Goal: Task Accomplishment & Management: Complete application form

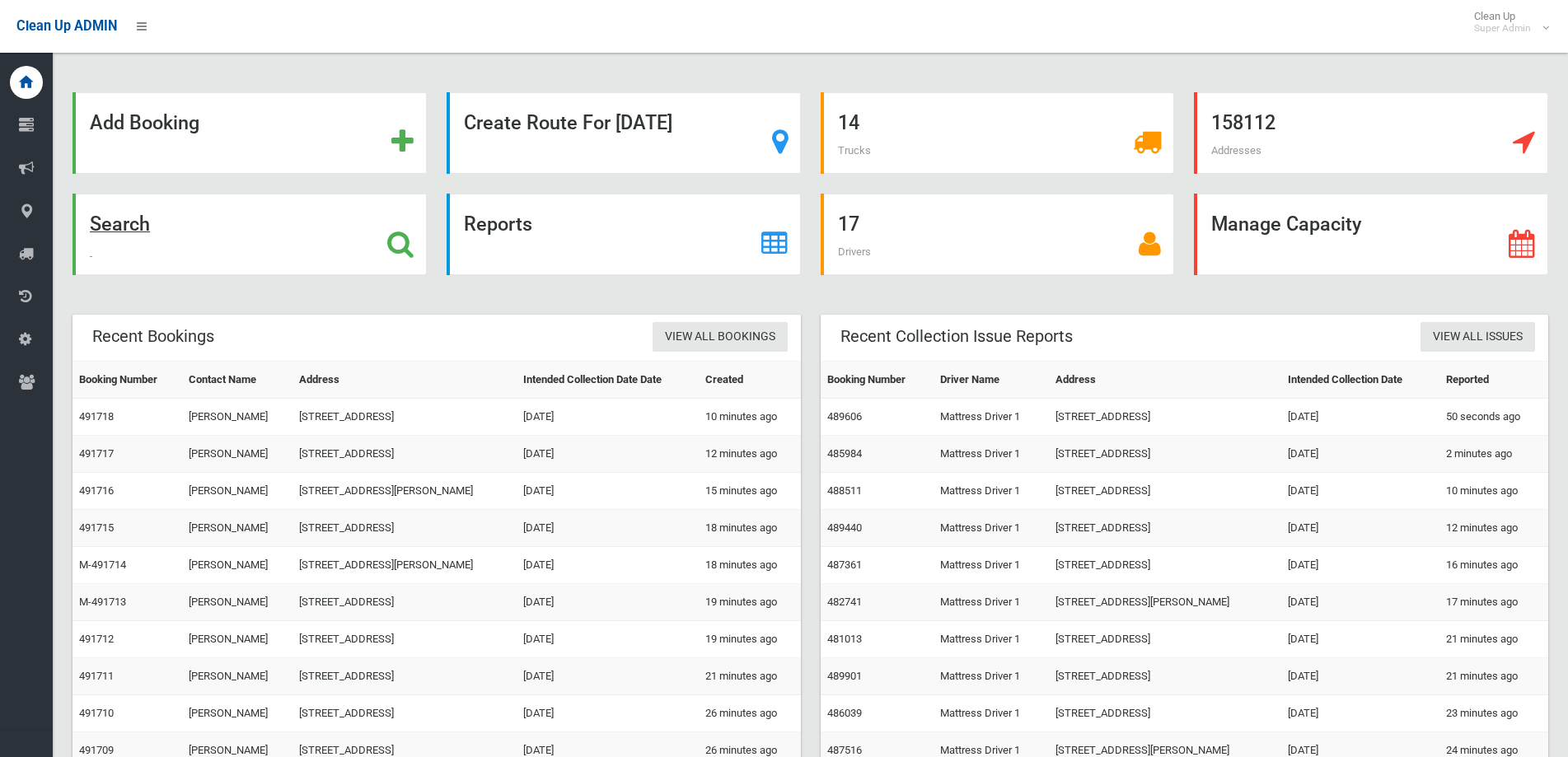
click at [112, 225] on strong "Search" at bounding box center [120, 224] width 60 height 23
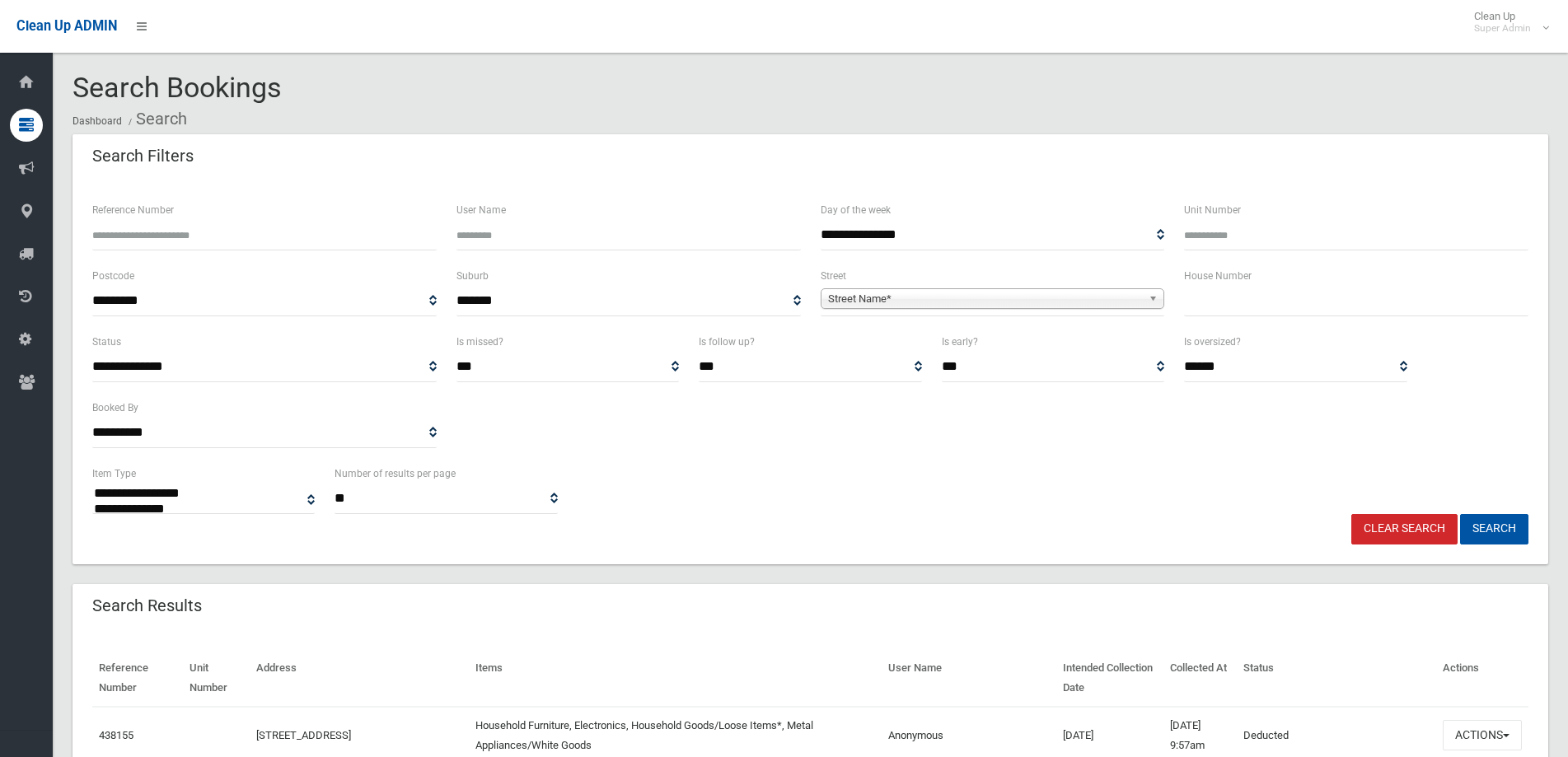
select select
click at [1324, 304] on input "text" at bounding box center [1357, 301] width 344 height 31
type input "**"
click at [949, 301] on span "Street Name*" at bounding box center [986, 299] width 315 height 20
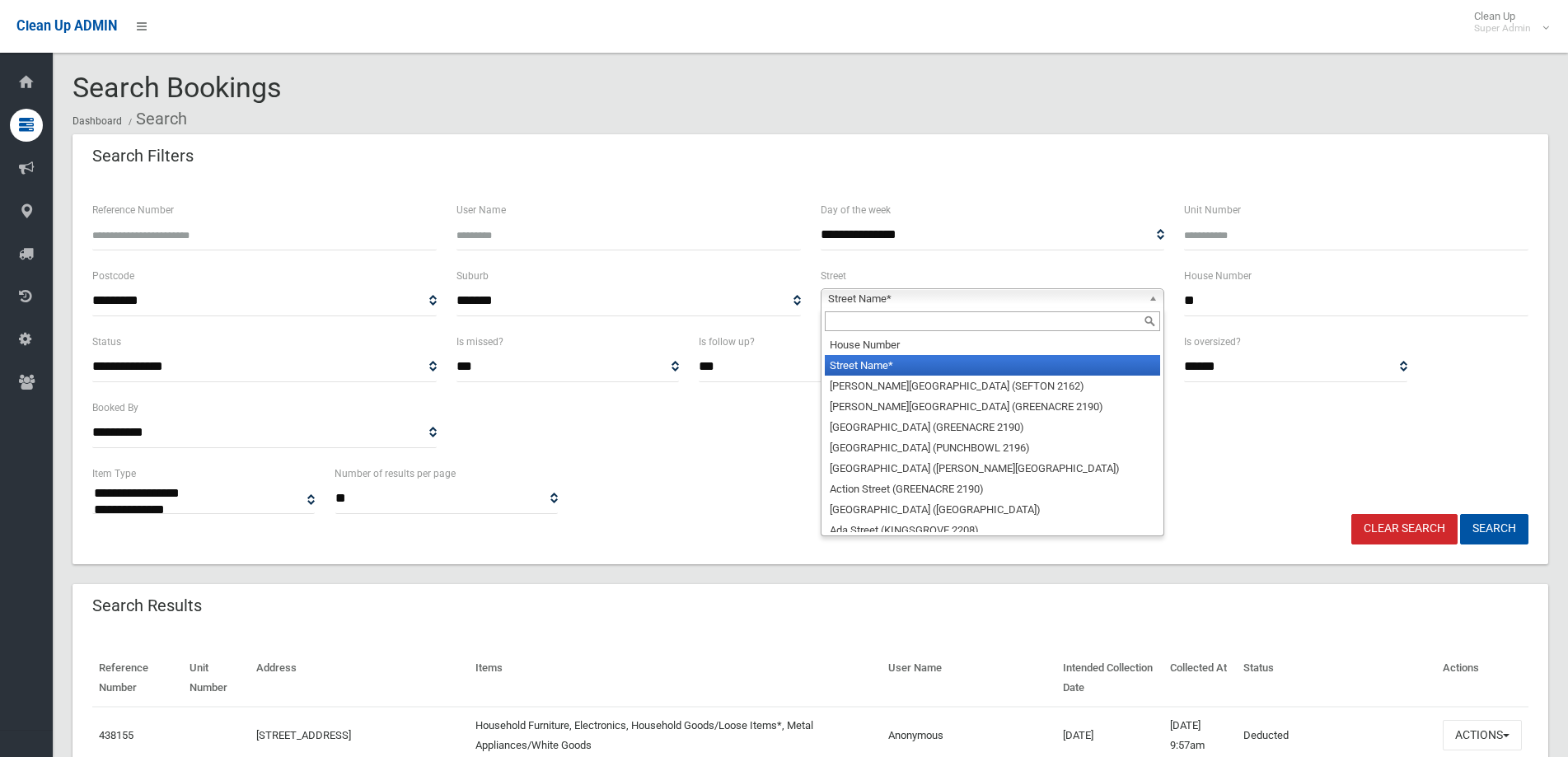
click at [863, 321] on input "text" at bounding box center [993, 322] width 336 height 20
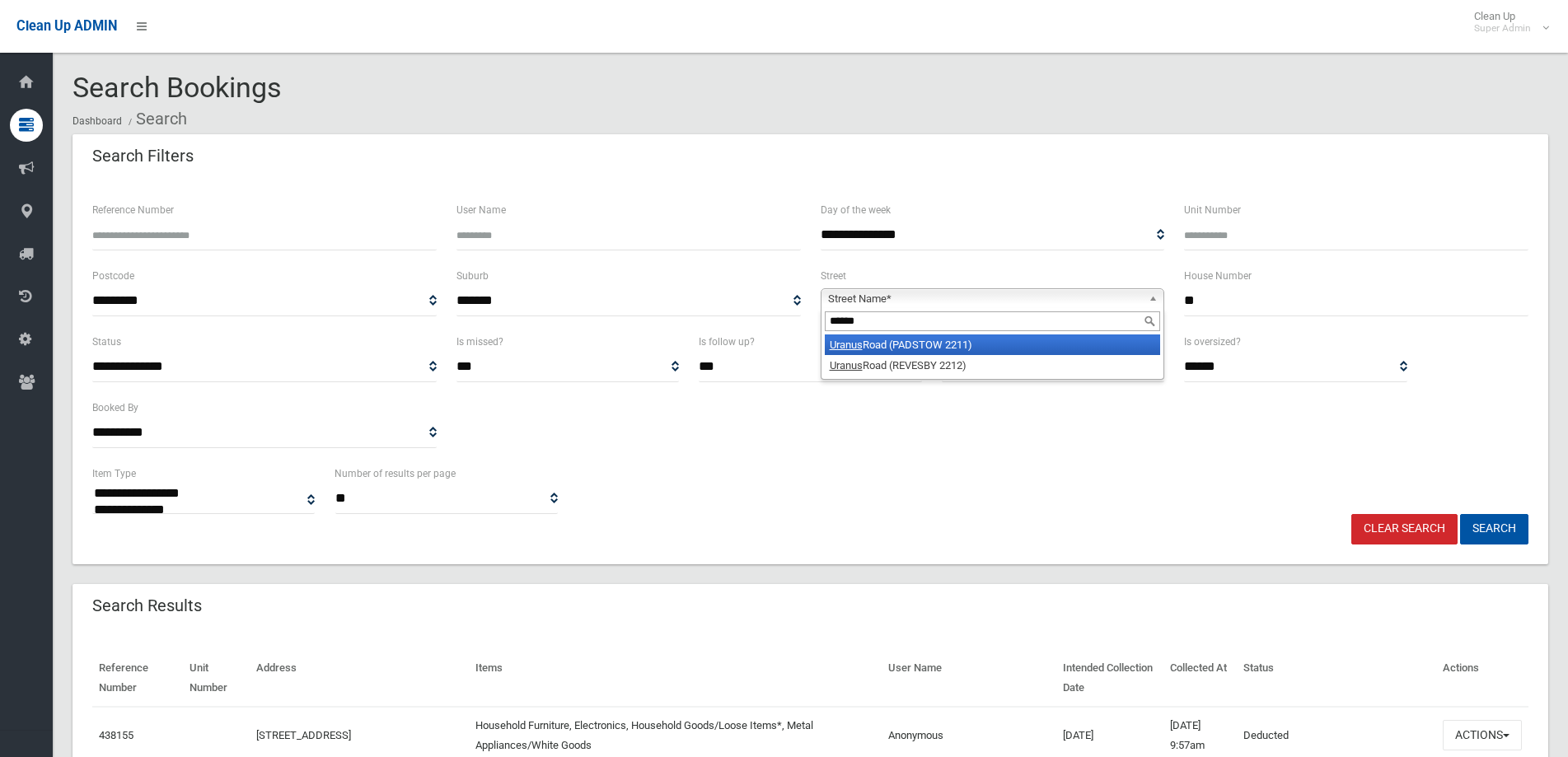
type input "******"
click at [856, 346] on em "Uranus" at bounding box center [846, 345] width 33 height 13
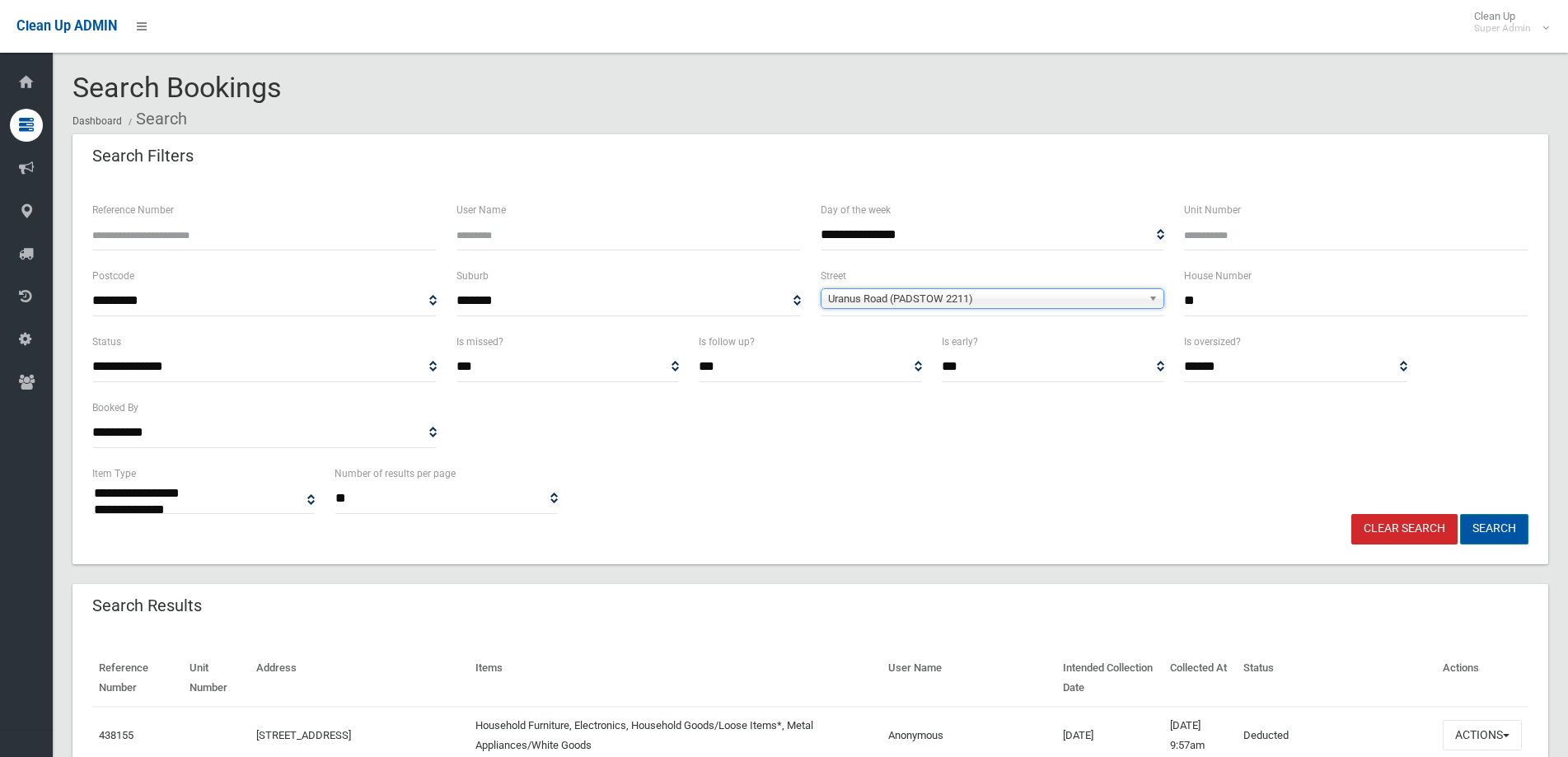
click at [1513, 528] on button "Search" at bounding box center [1495, 529] width 69 height 31
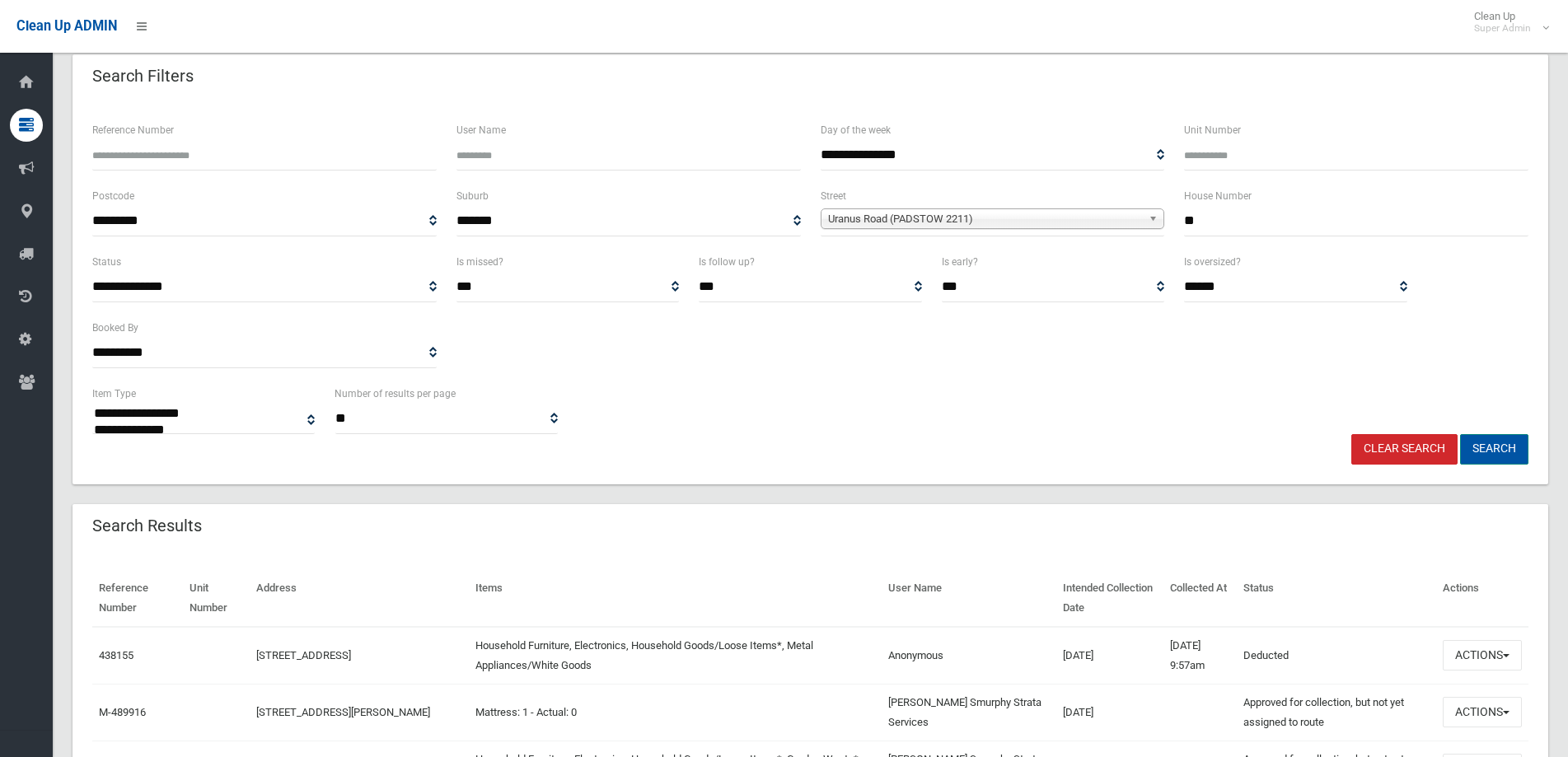
scroll to position [330, 0]
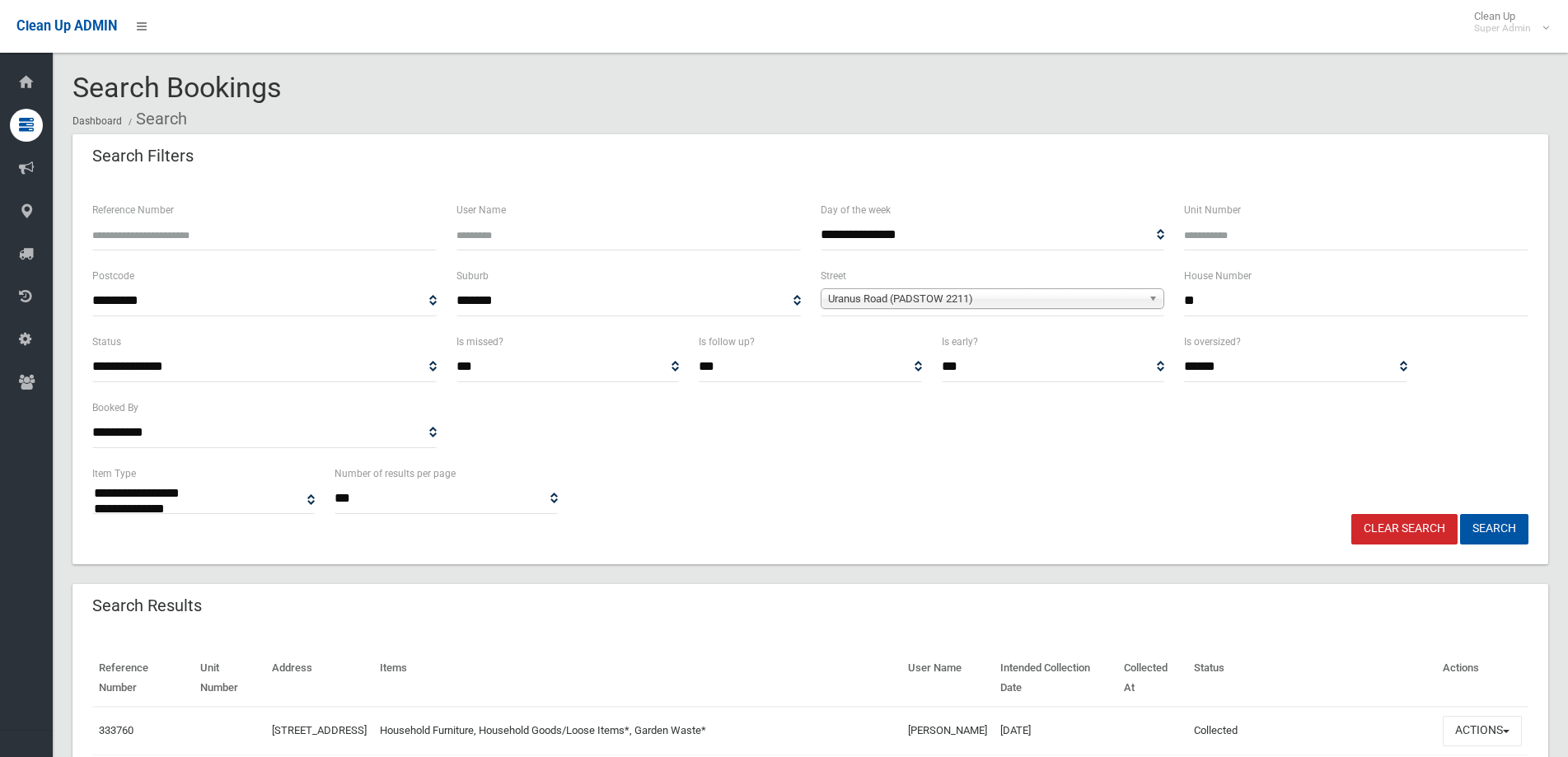
select select
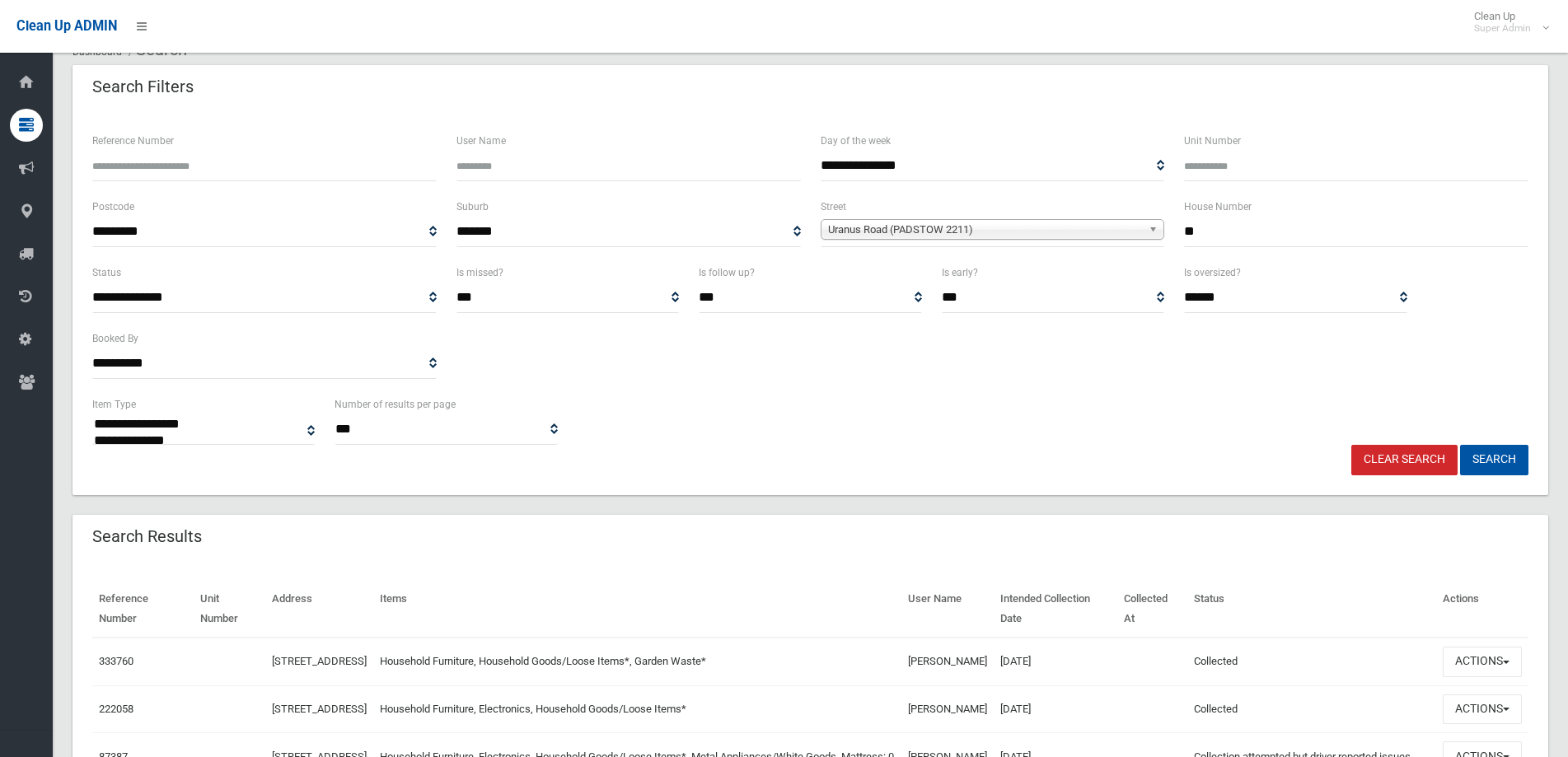
scroll to position [247, 0]
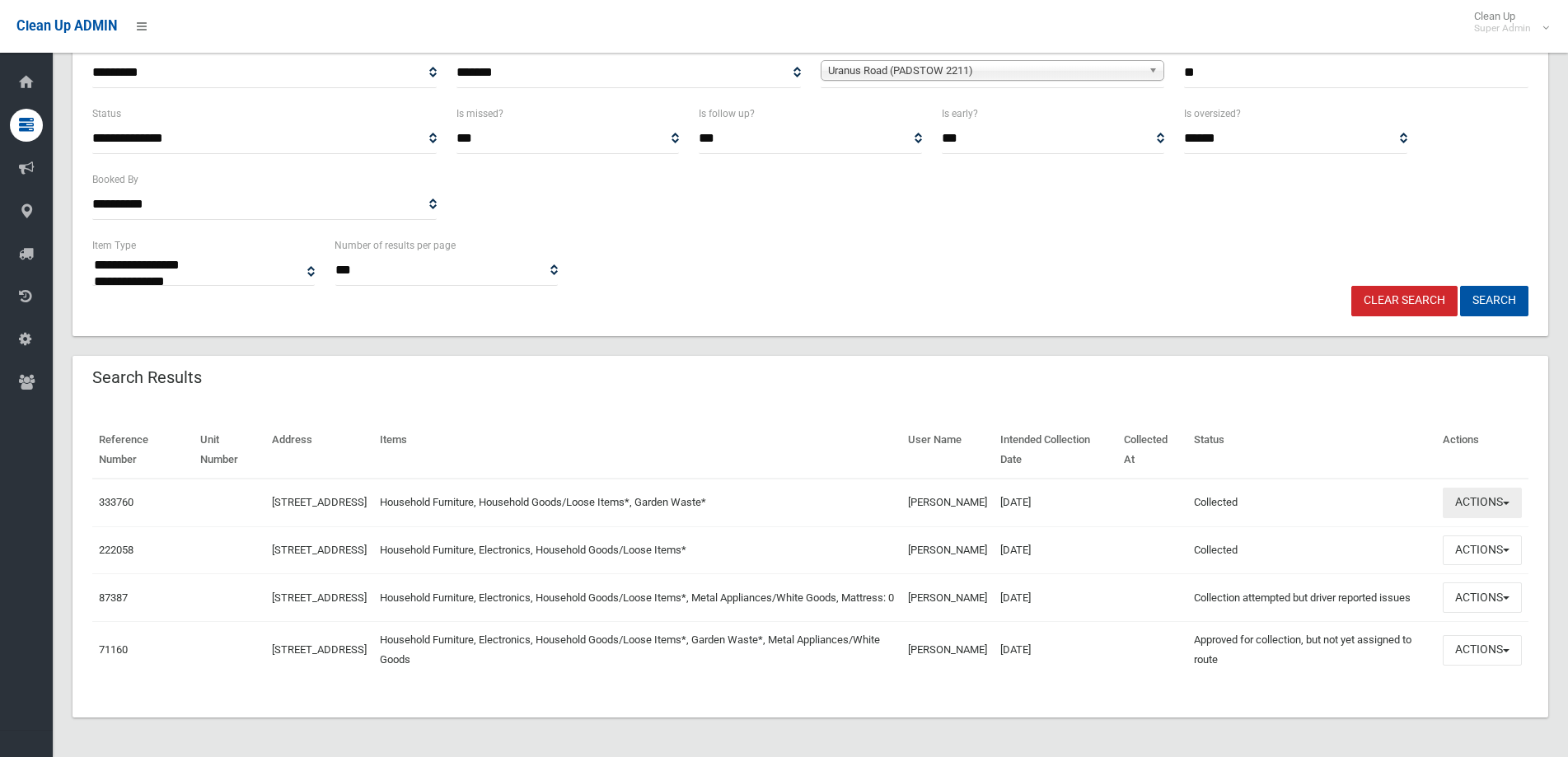
click at [1507, 502] on span "button" at bounding box center [1506, 504] width 6 height 4
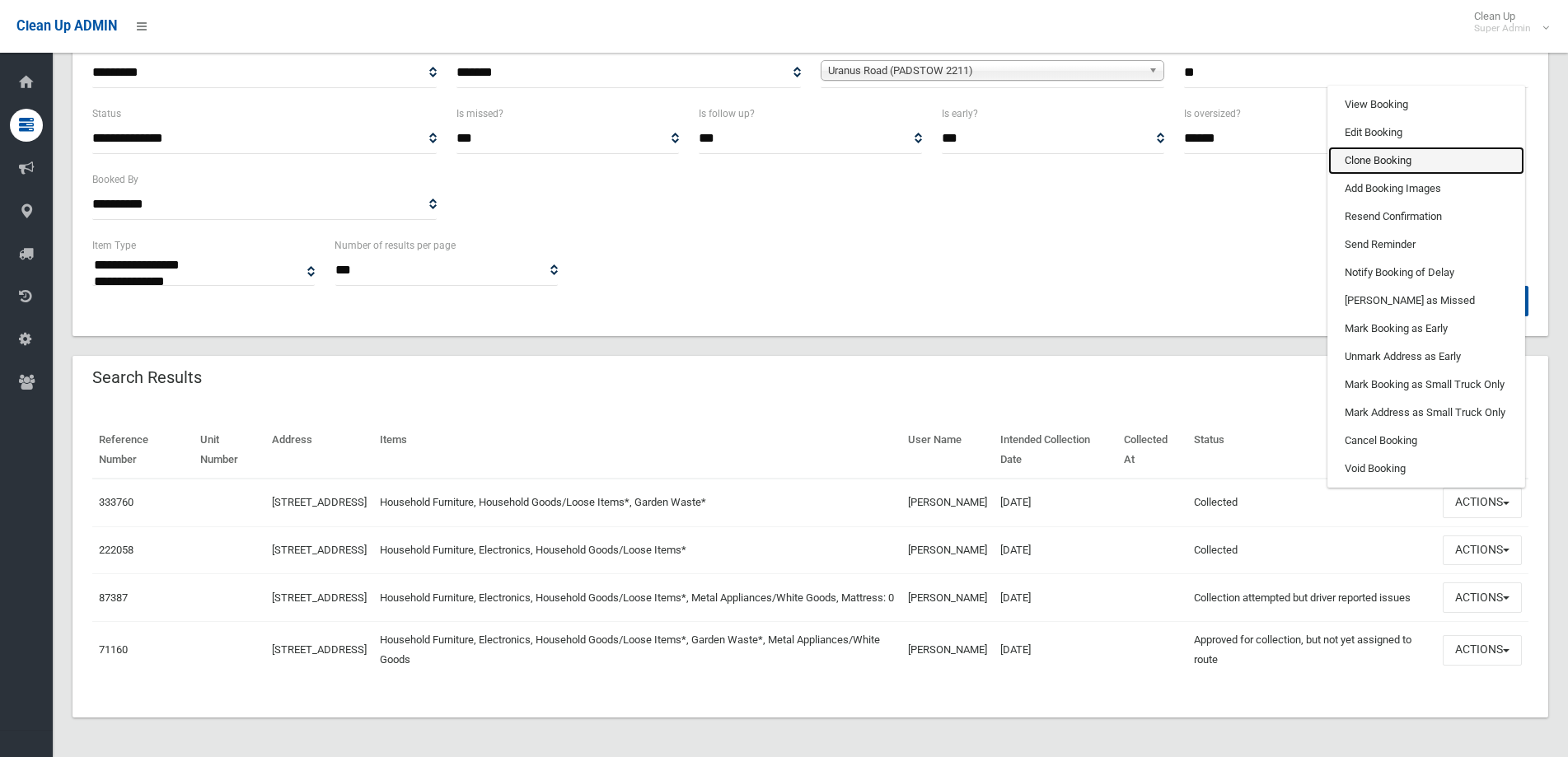
click at [1387, 147] on link "Clone Booking" at bounding box center [1426, 160] width 197 height 28
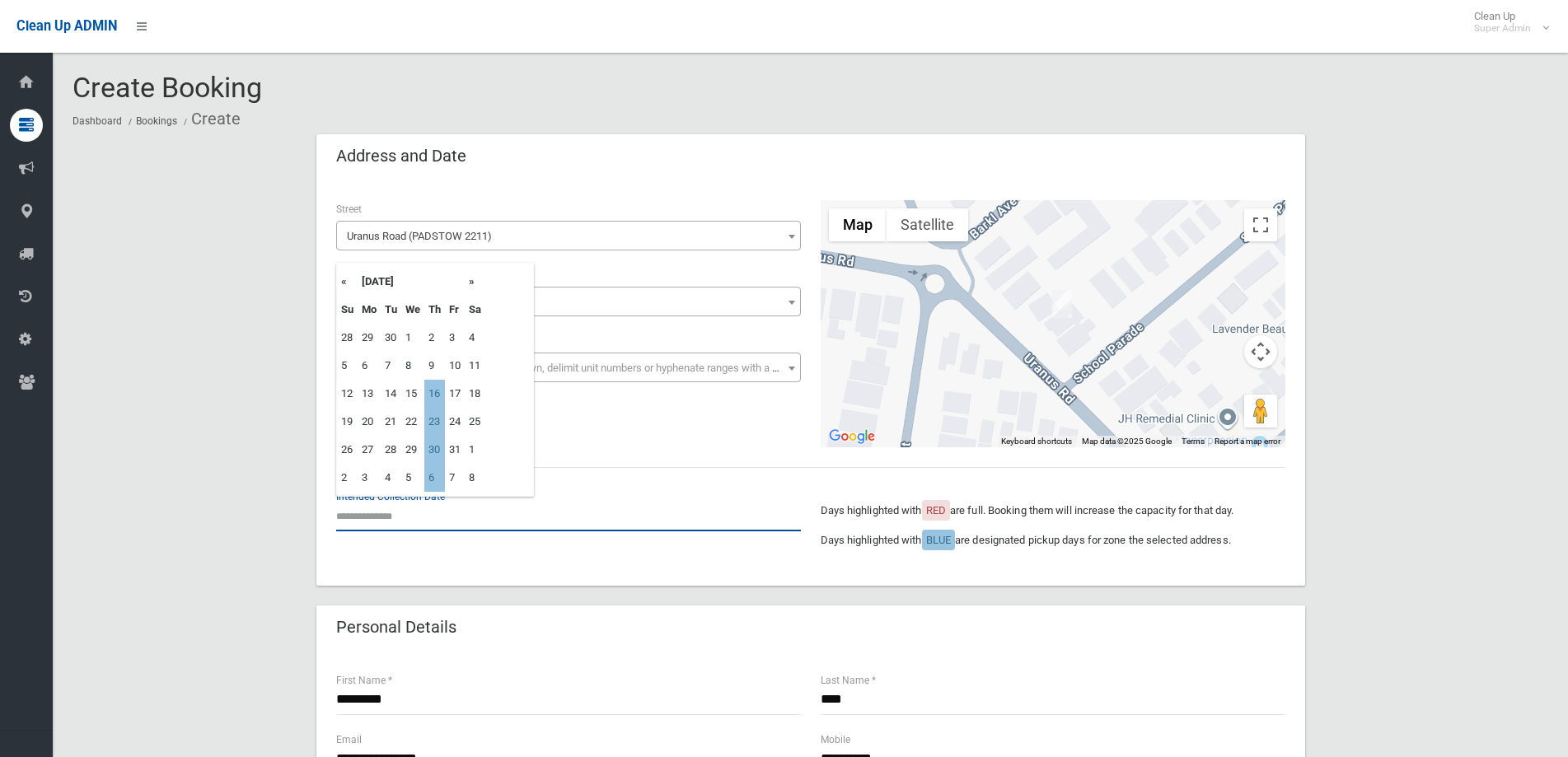
click at [399, 521] on input "text" at bounding box center [569, 516] width 465 height 31
click at [441, 390] on td "16" at bounding box center [435, 393] width 21 height 28
type input "**********"
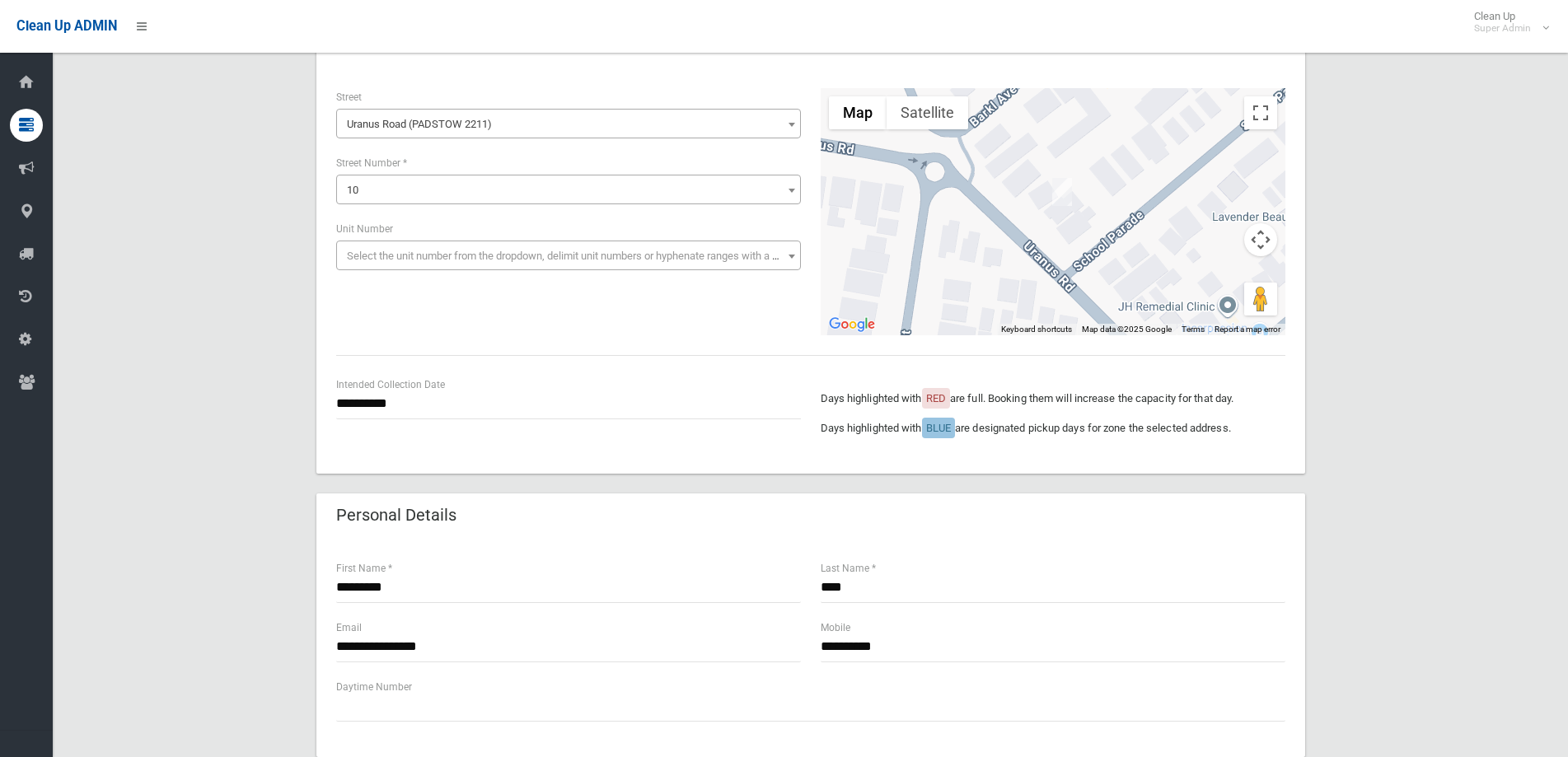
scroll to position [247, 0]
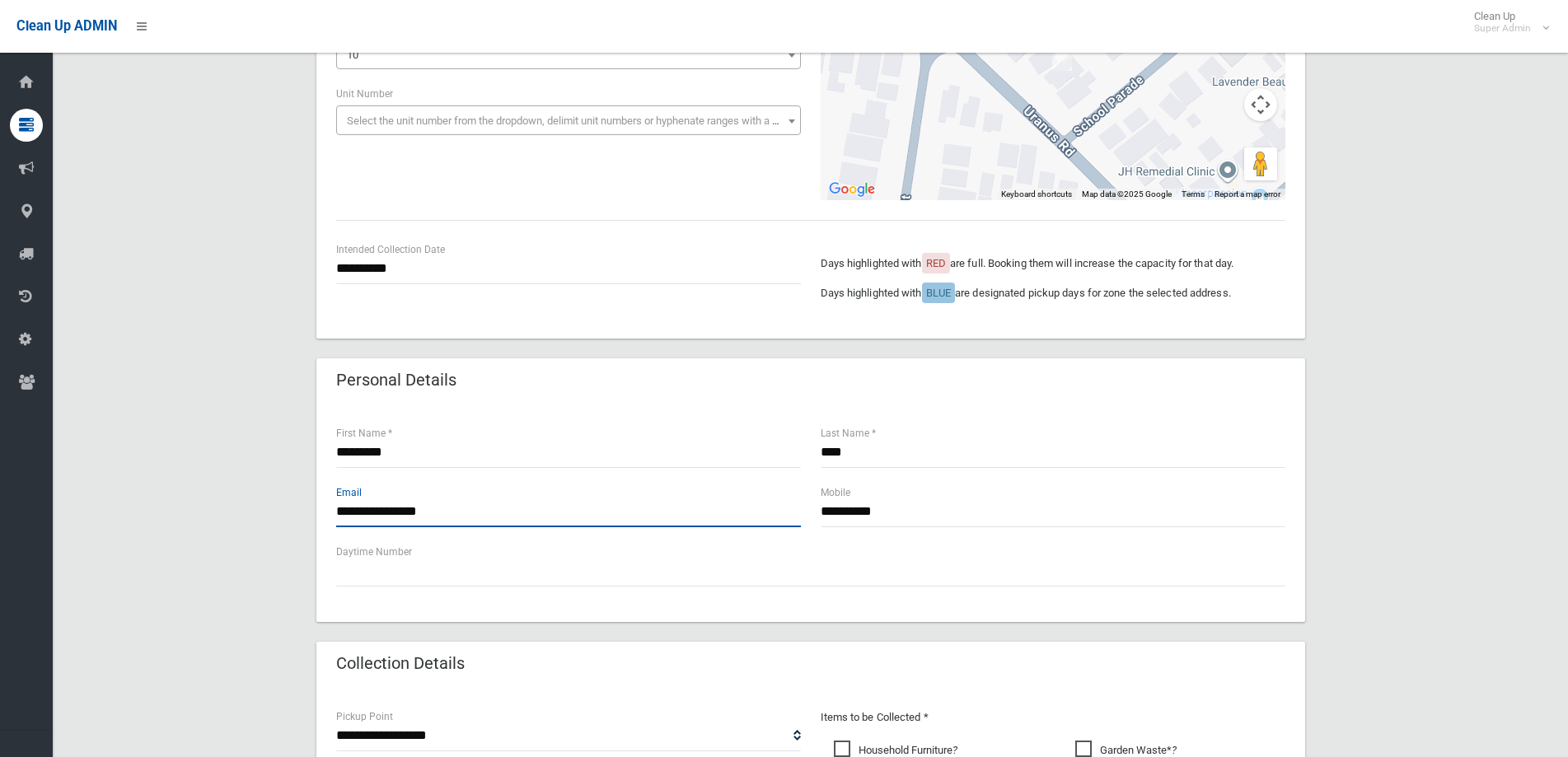
drag, startPoint x: 386, startPoint y: 518, endPoint x: 287, endPoint y: 522, distance: 99.1
click at [287, 522] on div "**********" at bounding box center [810, 606] width 1476 height 1436
type input "**********"
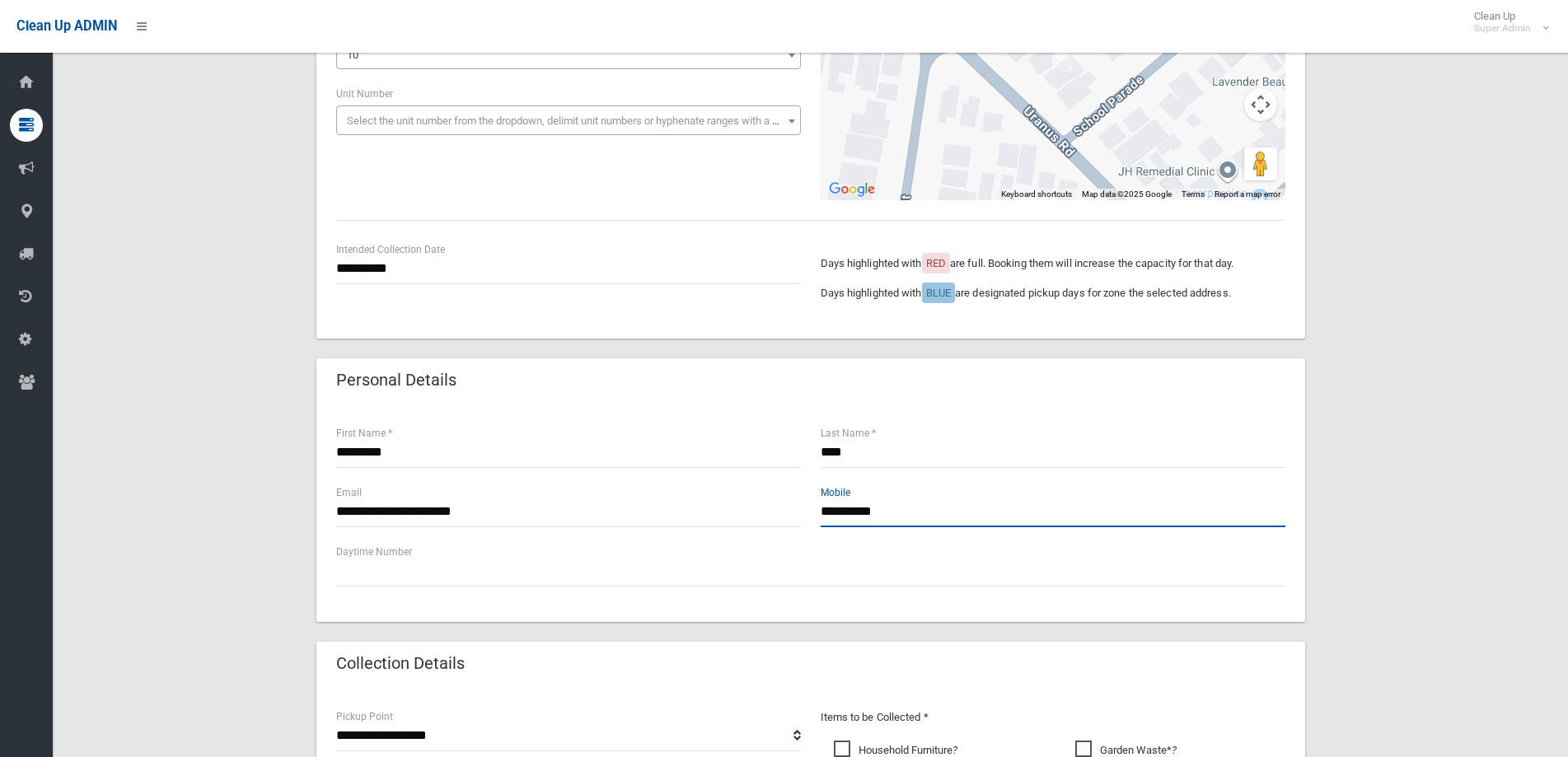
click at [902, 506] on input "**********" at bounding box center [1053, 512] width 465 height 31
type input "*"
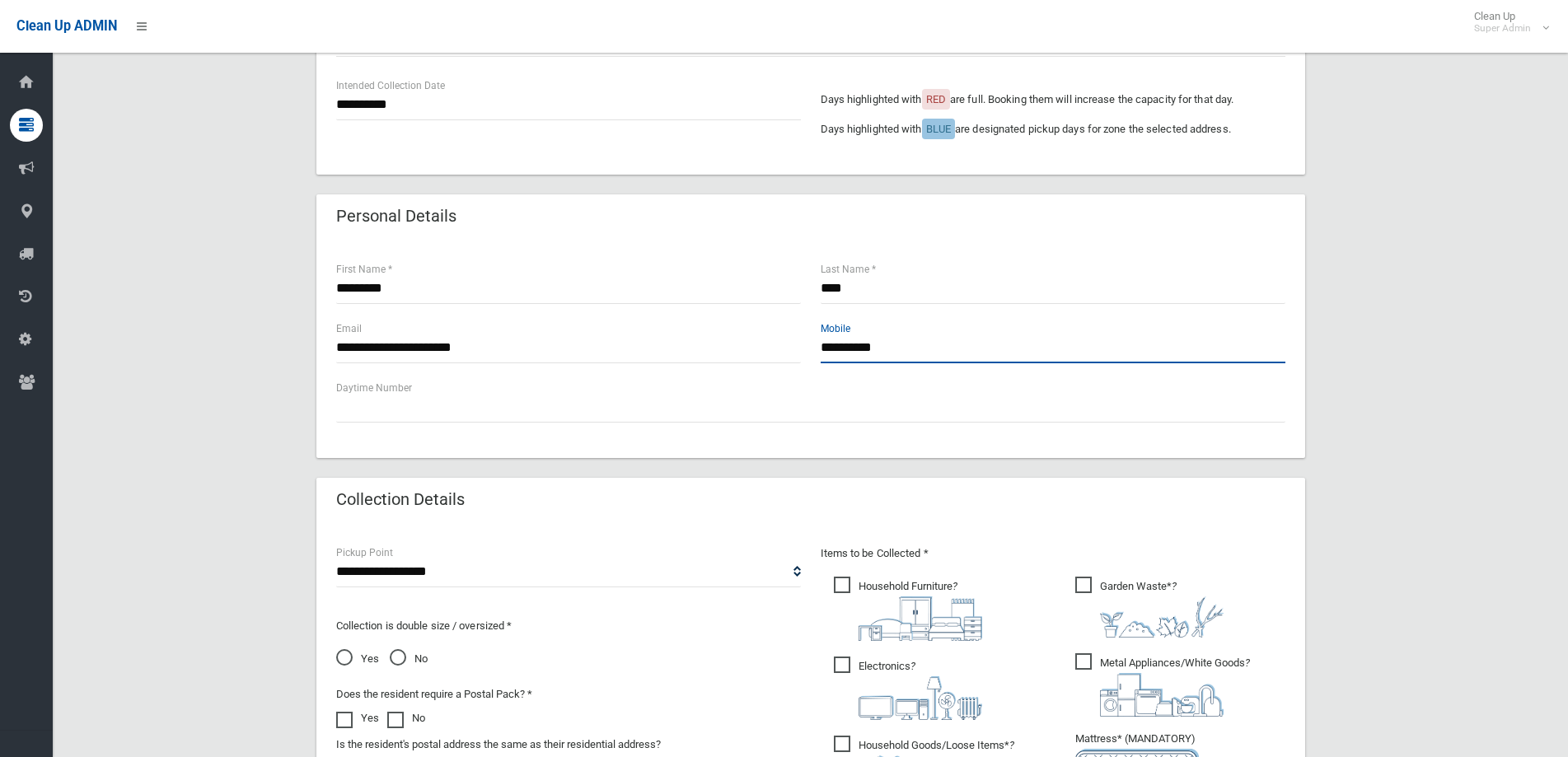
scroll to position [412, 0]
type input "**********"
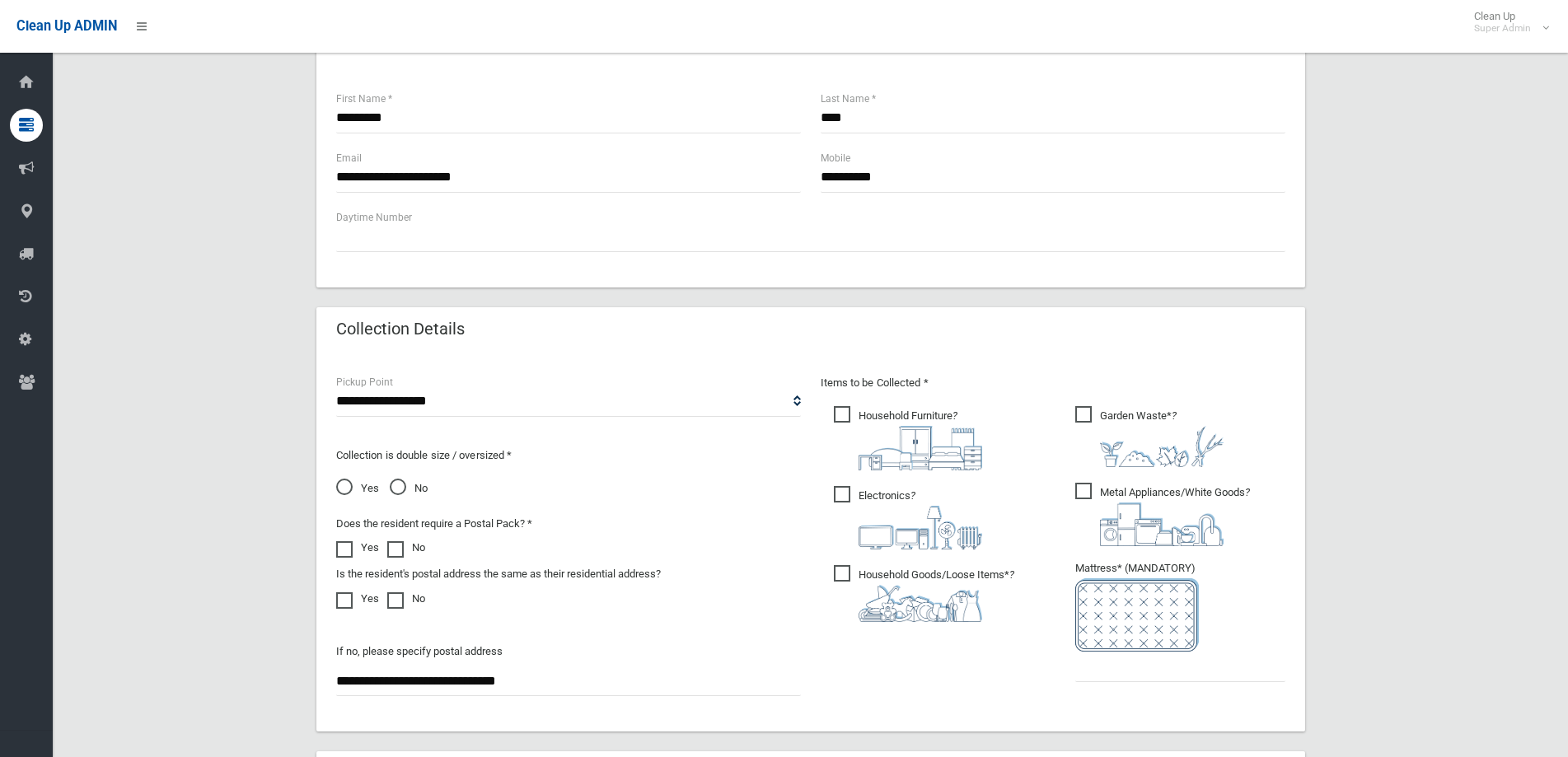
scroll to position [742, 0]
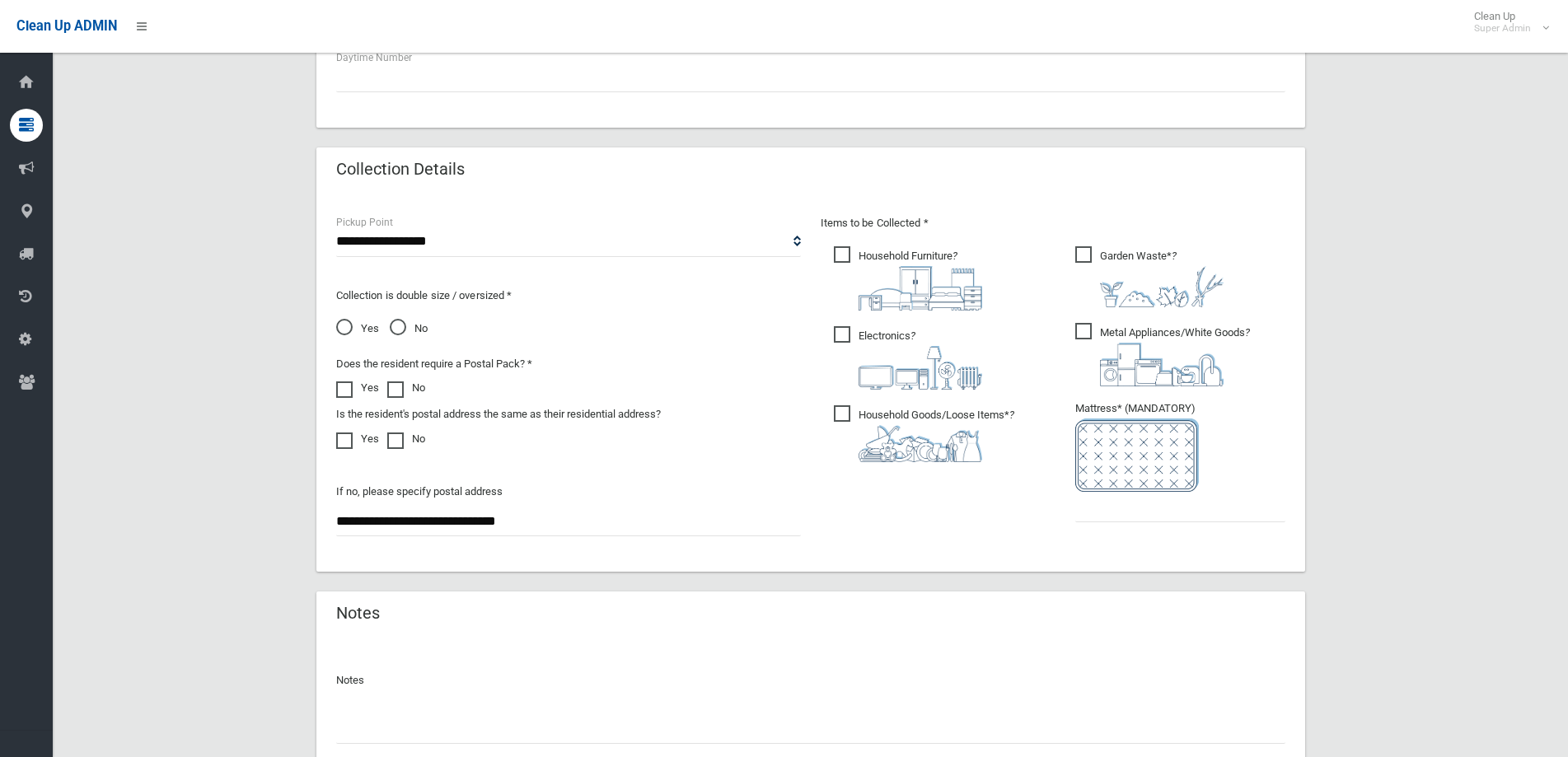
drag, startPoint x: 900, startPoint y: 364, endPoint x: 914, endPoint y: 355, distance: 16.6
click at [901, 363] on img at bounding box center [920, 368] width 124 height 43
click at [1184, 333] on span "Metal Appliances/White Goods ?" at bounding box center [1163, 354] width 175 height 63
click at [352, 433] on span at bounding box center [348, 433] width 24 height 0
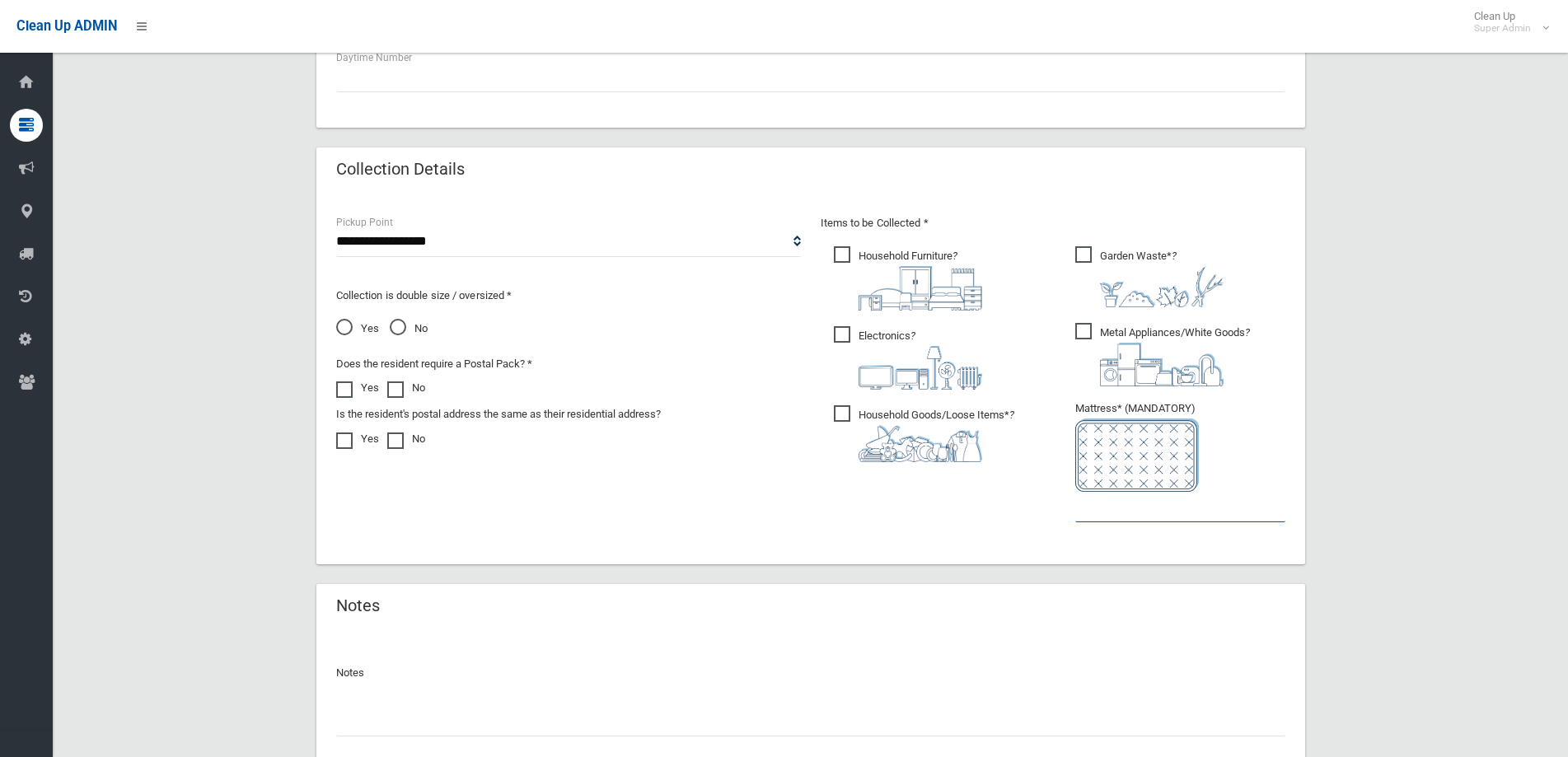
click at [1136, 505] on input "text" at bounding box center [1180, 507] width 210 height 31
click at [1110, 515] on input "text" at bounding box center [1180, 507] width 210 height 31
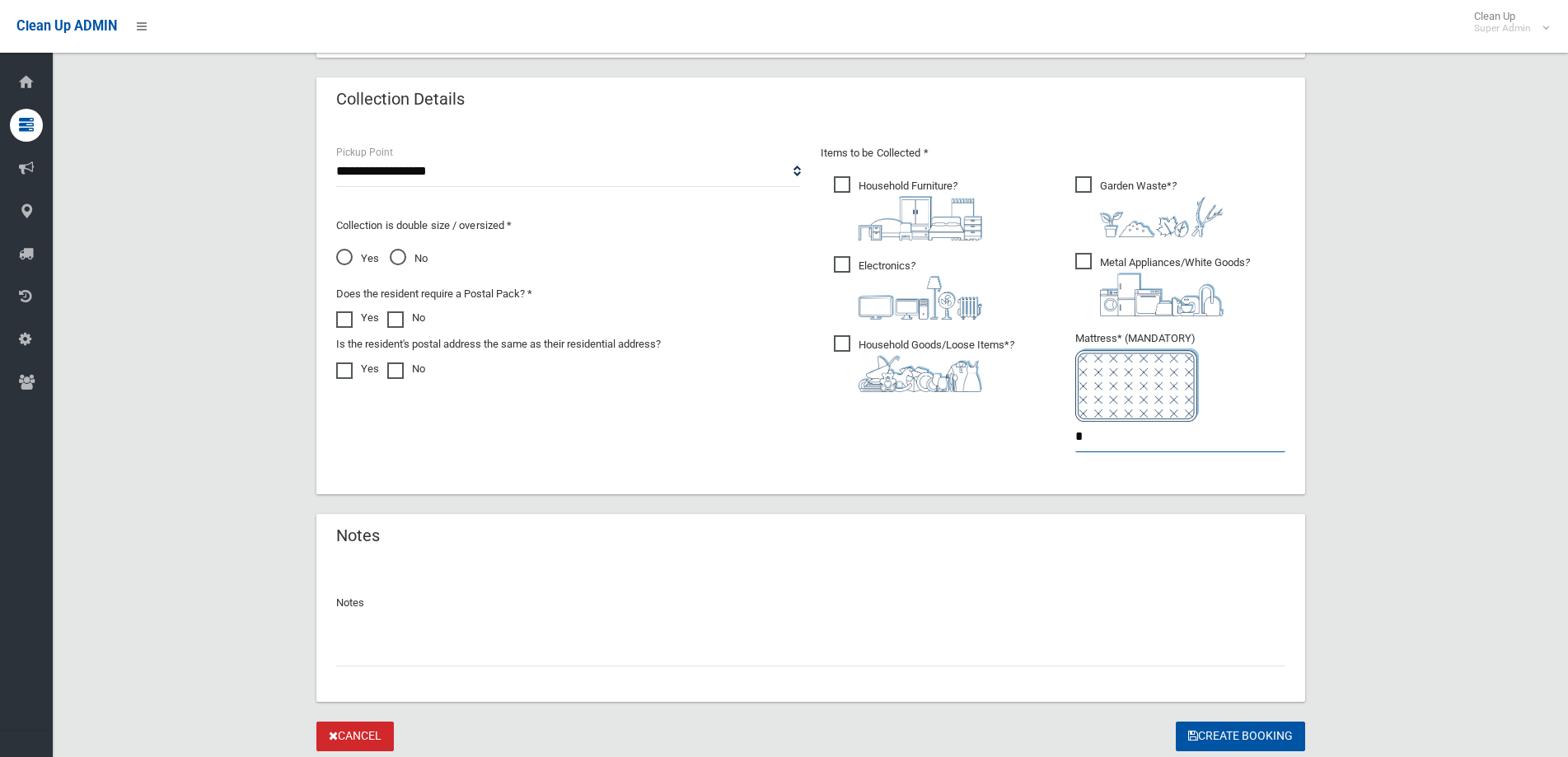
scroll to position [865, 0]
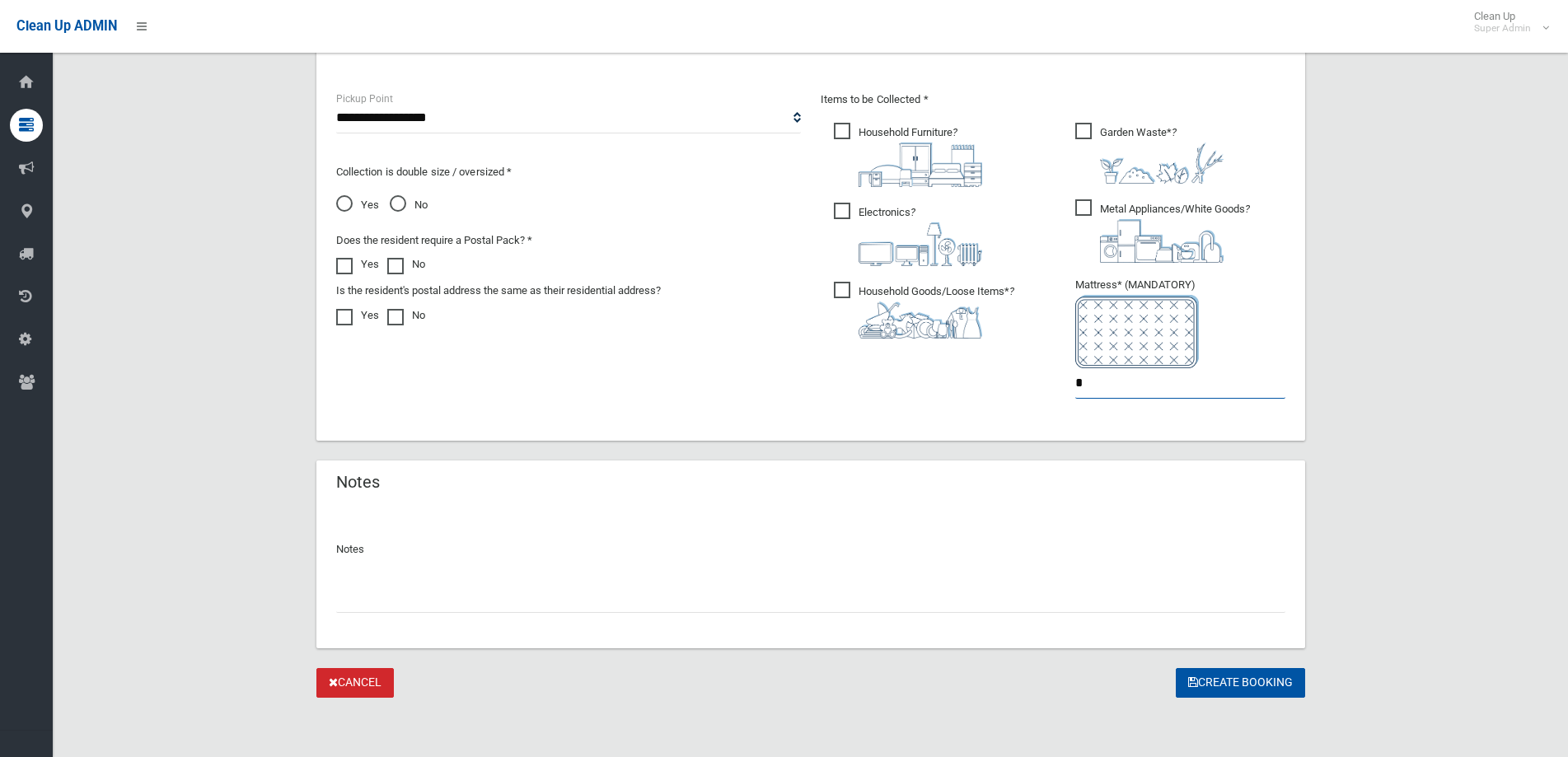
type input "*"
click at [356, 600] on input "text" at bounding box center [811, 597] width 949 height 31
click at [1214, 675] on button "Create Booking" at bounding box center [1241, 683] width 130 height 31
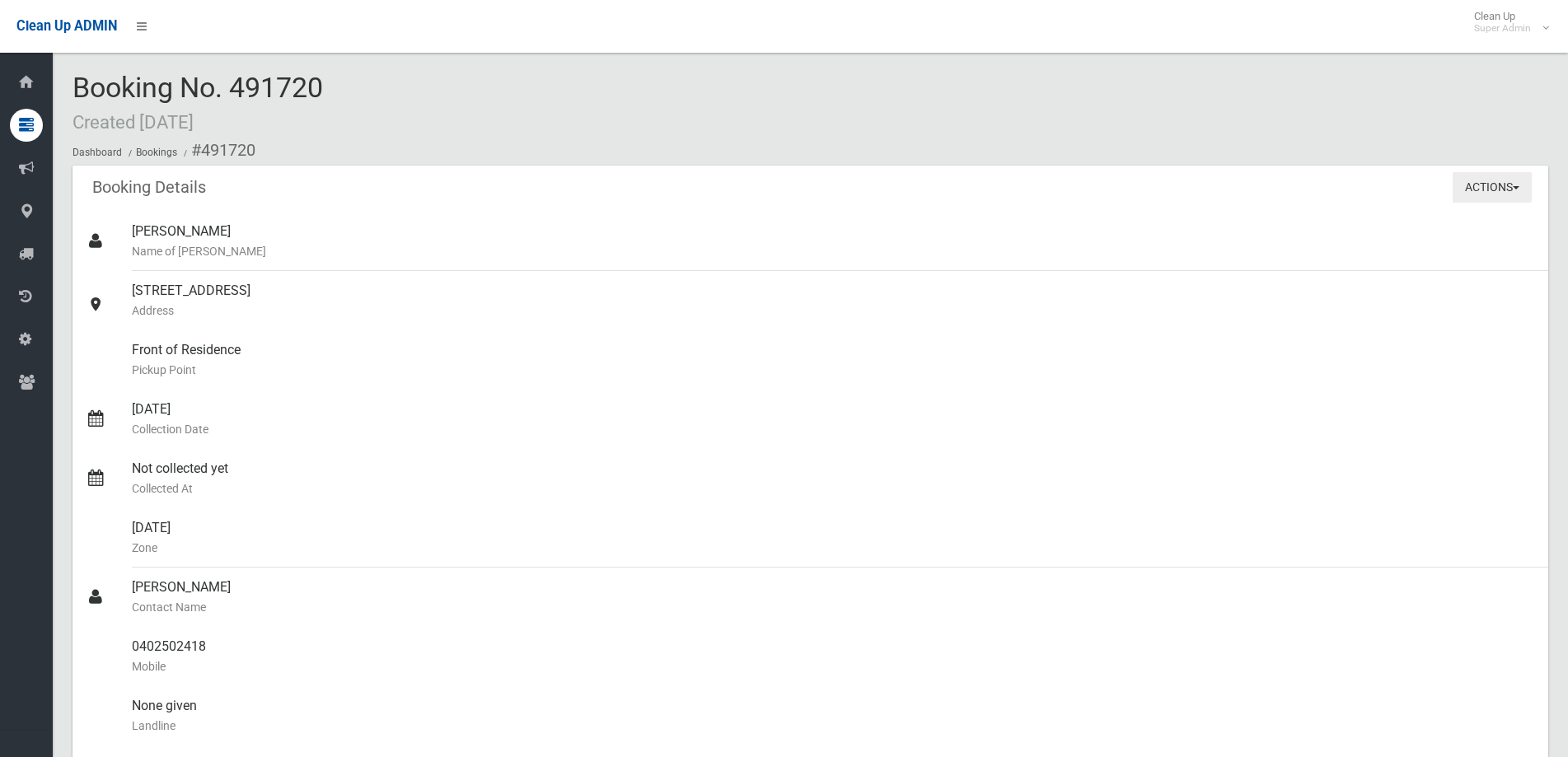
click at [1518, 187] on span "button" at bounding box center [1516, 188] width 6 height 4
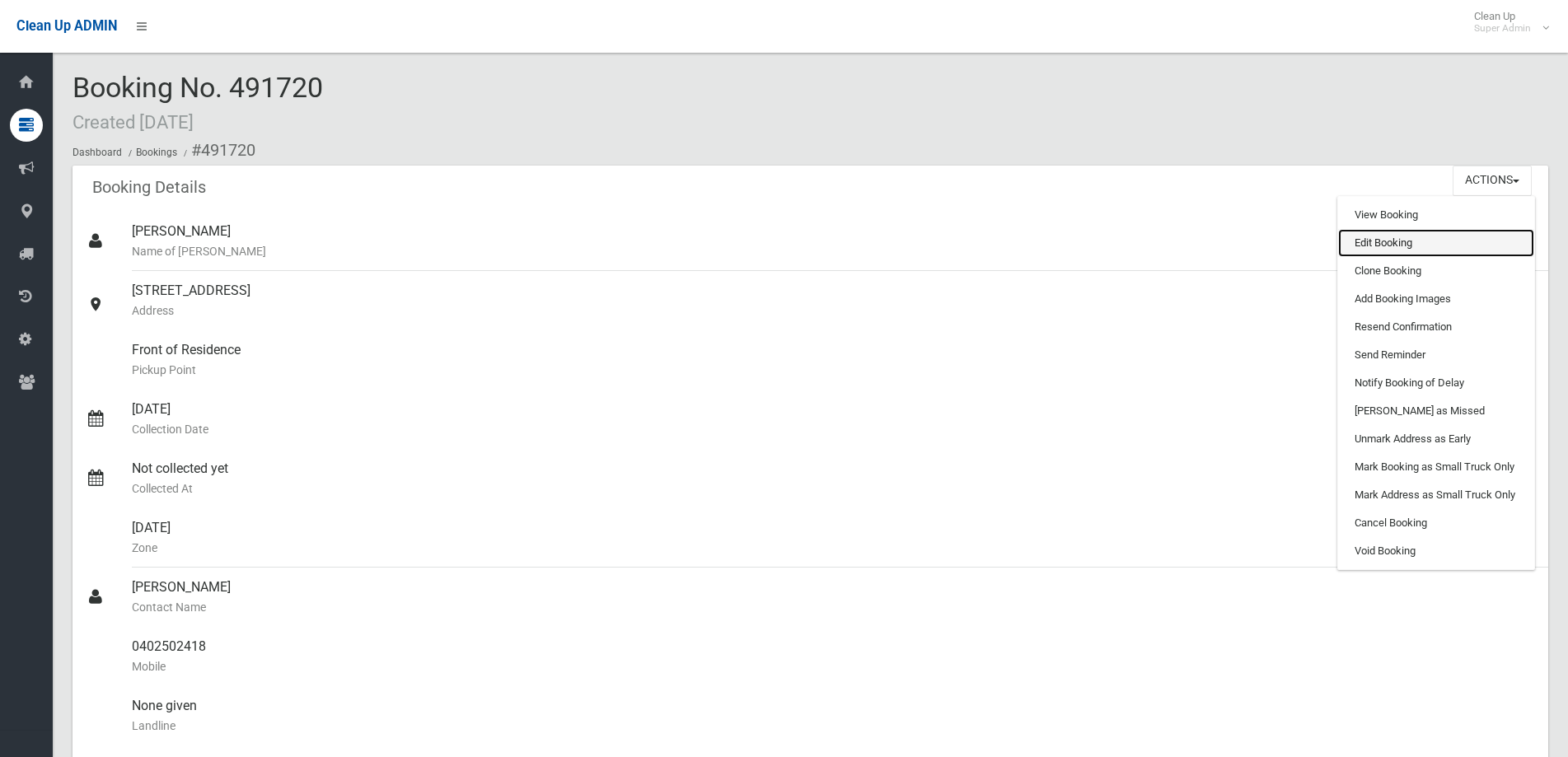
click at [1380, 242] on link "Edit Booking" at bounding box center [1436, 242] width 197 height 28
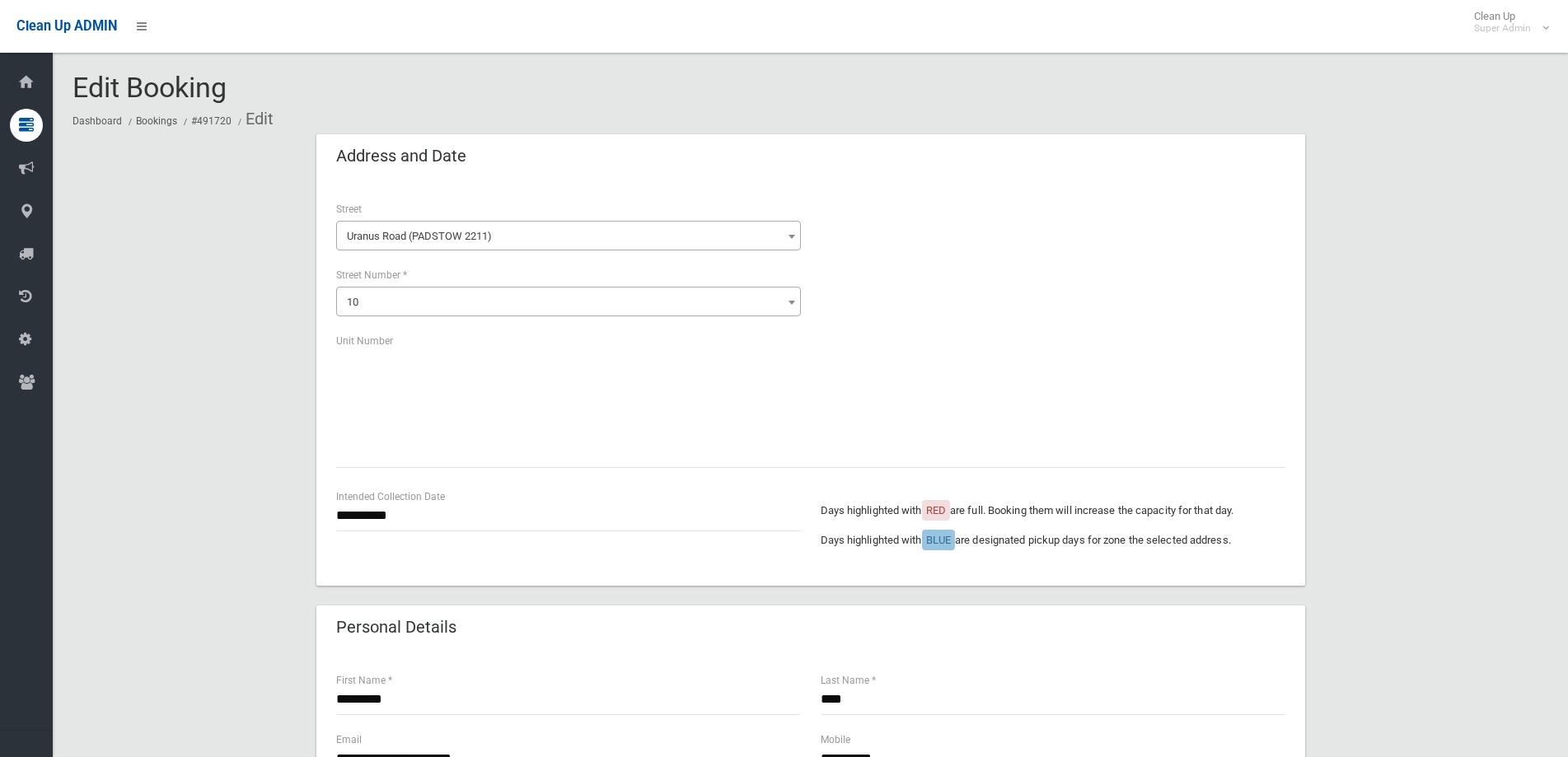
scroll to position [330, 0]
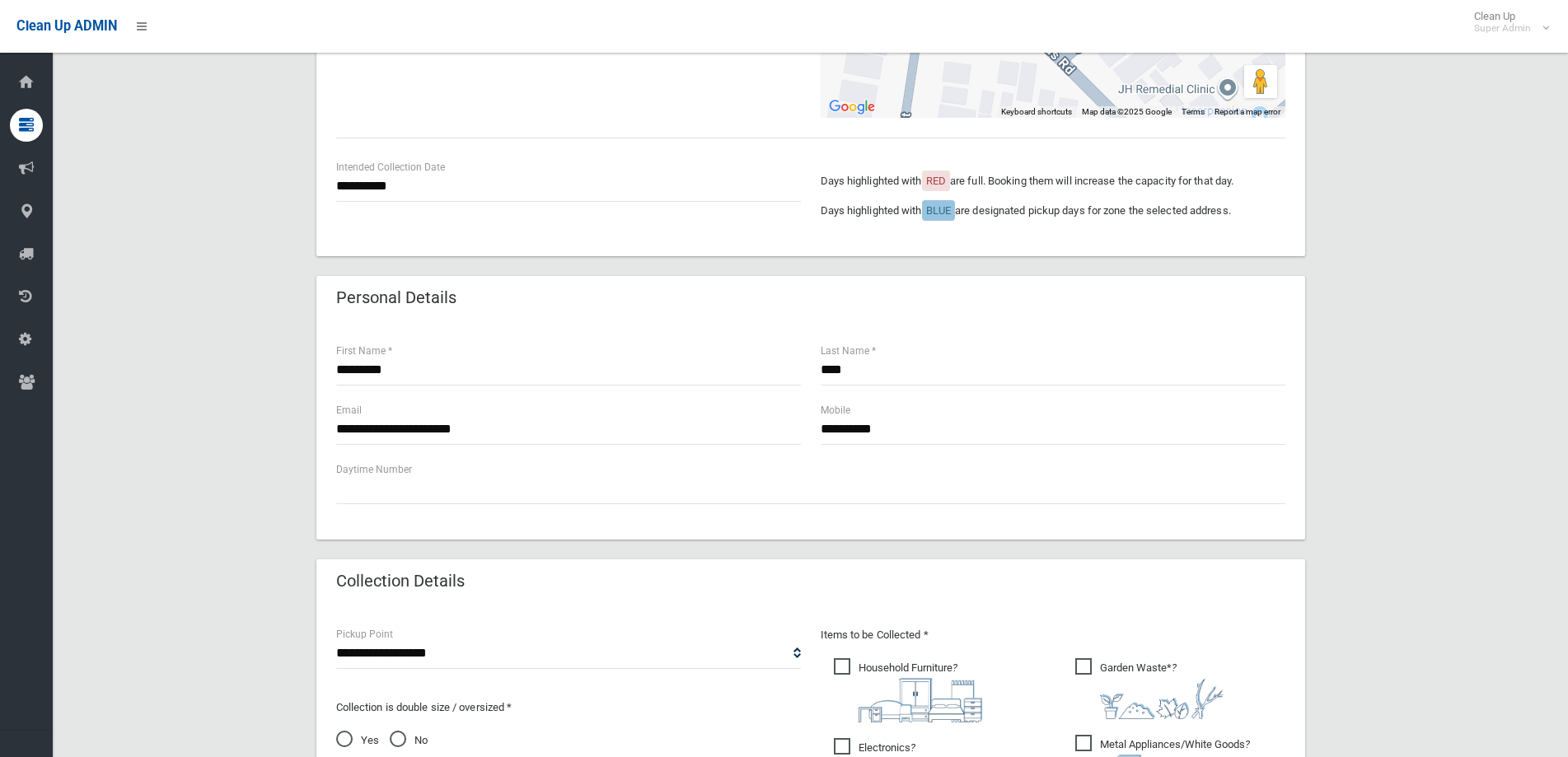
click at [344, 739] on span "Yes" at bounding box center [358, 741] width 43 height 20
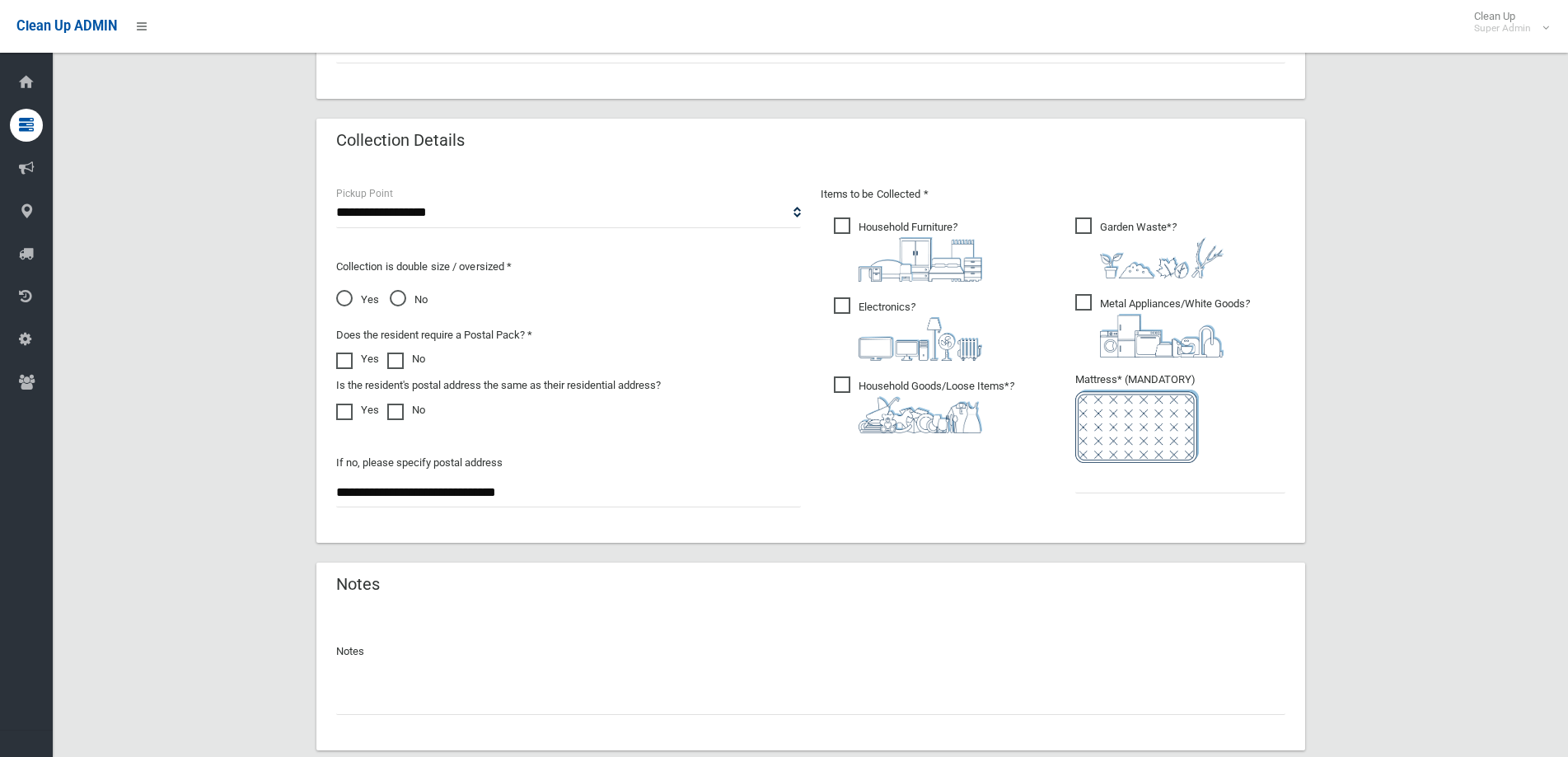
scroll to position [824, 0]
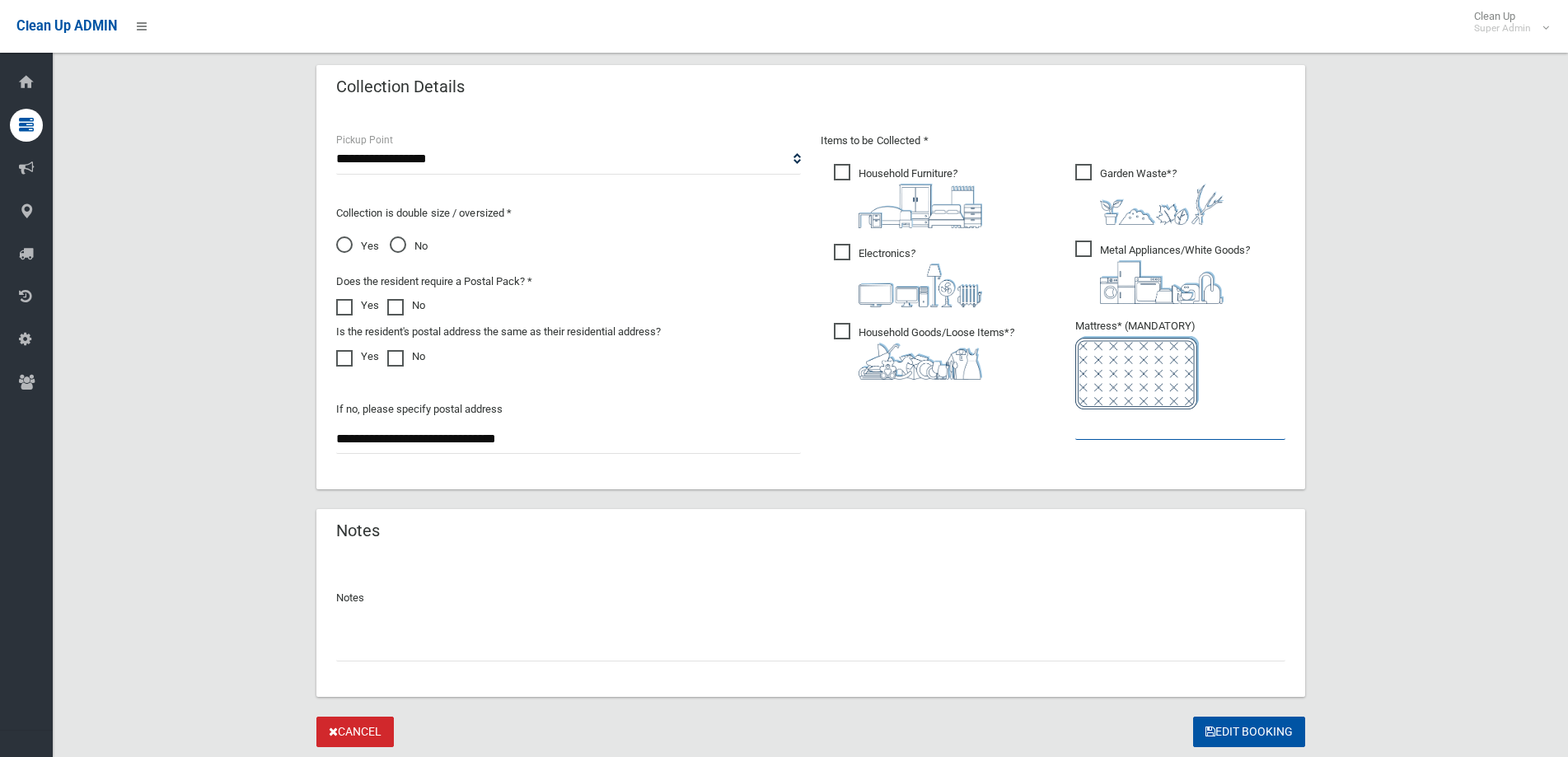
click at [1134, 437] on input "text" at bounding box center [1180, 424] width 210 height 31
type input "*"
click at [1240, 735] on button "Edit Booking" at bounding box center [1250, 732] width 112 height 31
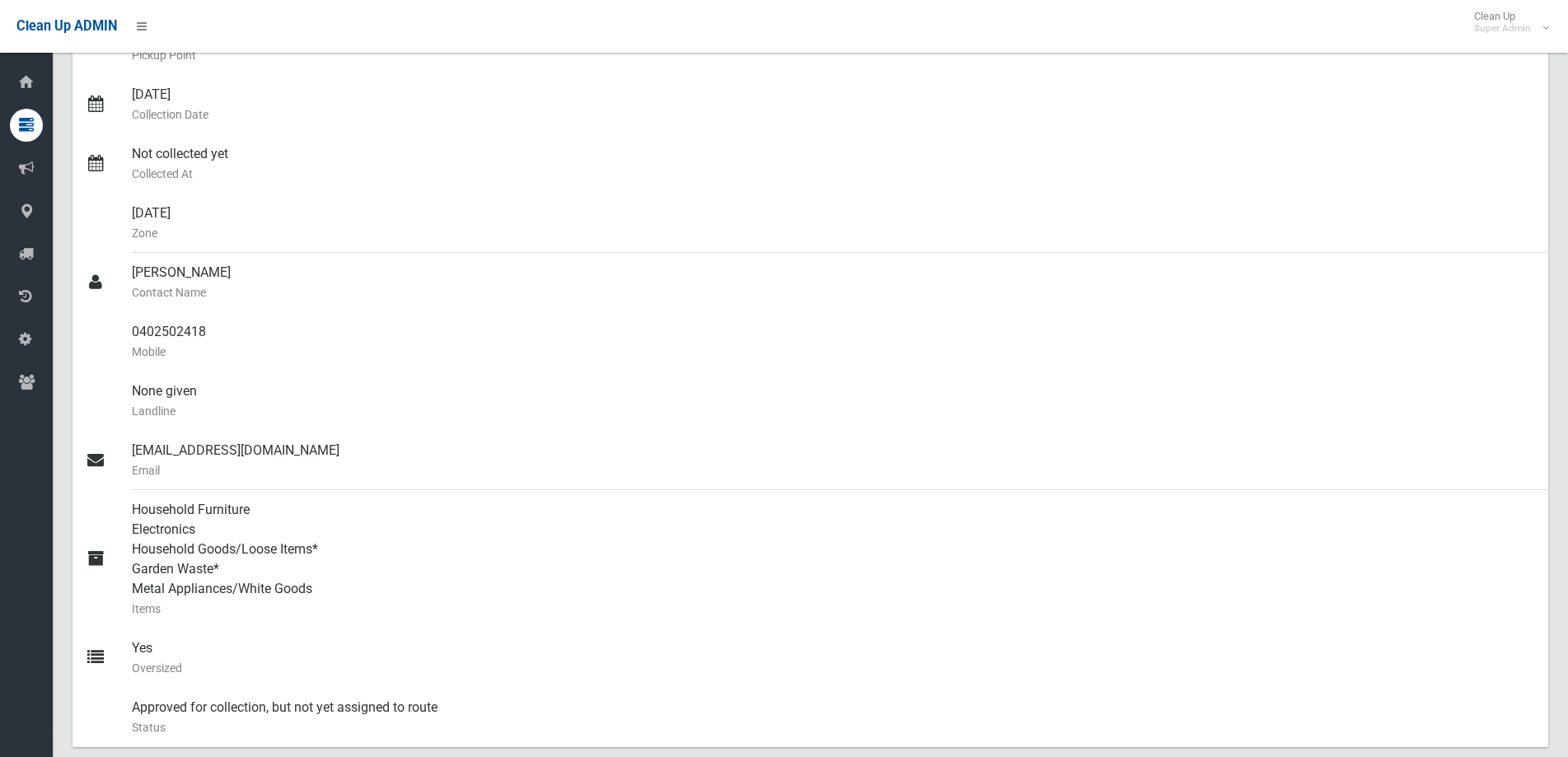
scroll to position [412, 0]
